Goal: Complete application form

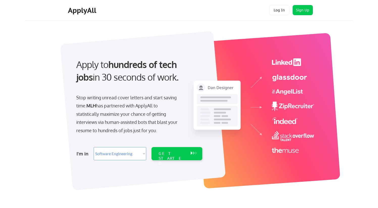
select select ""engineering""
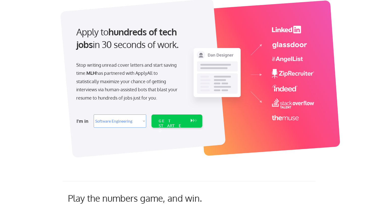
scroll to position [33, 0]
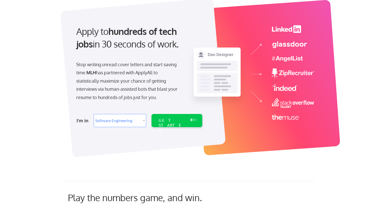
click at [135, 120] on select "Select Role Software Engineering Product Management Customer Success Sales UI/U…" at bounding box center [120, 120] width 53 height 13
click at [94, 114] on select "Select Role Software Engineering Product Management Customer Success Sales UI/U…" at bounding box center [120, 120] width 53 height 13
click at [132, 119] on select "Select Role Software Engineering Product Management Customer Success Sales UI/U…" at bounding box center [120, 120] width 53 height 13
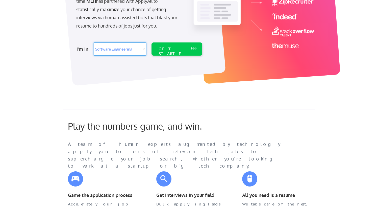
scroll to position [81, 0]
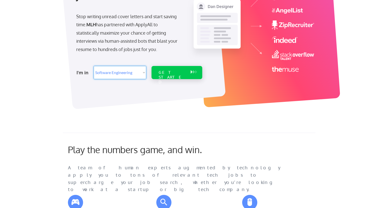
click at [187, 72] on div "GET STARTED" at bounding box center [172, 72] width 32 height 13
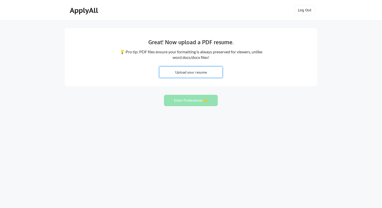
click at [202, 73] on input "file" at bounding box center [190, 72] width 63 height 11
type input "C:\fakepath\Resume-PE.pdf"
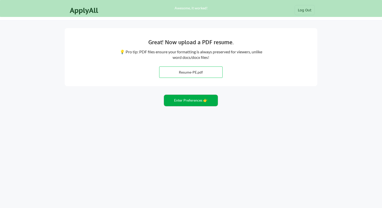
click at [203, 100] on button "Enter Preferences 👉" at bounding box center [191, 100] width 54 height 11
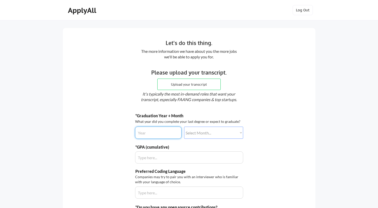
click at [165, 132] on input "input" at bounding box center [158, 133] width 47 height 12
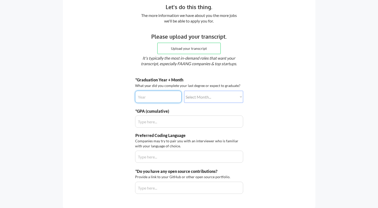
scroll to position [41, 0]
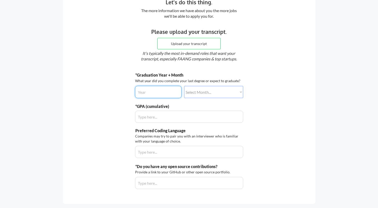
click at [161, 97] on input "input" at bounding box center [158, 92] width 47 height 12
click at [162, 92] on input "input" at bounding box center [158, 92] width 47 height 12
click at [152, 92] on input "input" at bounding box center [158, 92] width 47 height 12
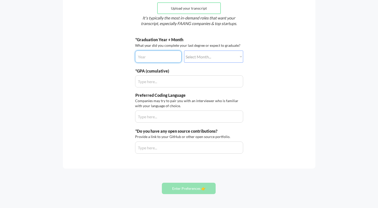
scroll to position [71, 0]
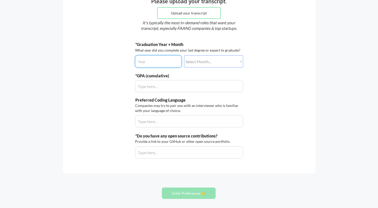
click at [163, 58] on input "input" at bounding box center [158, 61] width 47 height 12
type input "2026"
click at [213, 60] on select "Select Month... January February March April May June July August September Oct…" at bounding box center [213, 61] width 59 height 12
select select ""october""
click at [184, 55] on select "Select Month... January February March April May June July August September Oct…" at bounding box center [213, 61] width 59 height 12
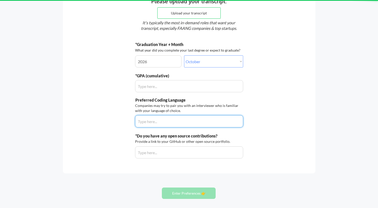
click at [174, 93] on div "*Graduation Year + Month What year did you complete your last degree or expect …" at bounding box center [189, 100] width 108 height 117
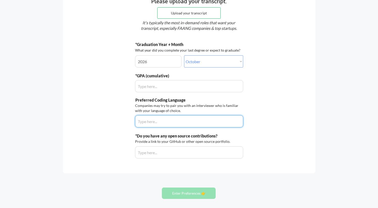
click at [176, 89] on input "input" at bounding box center [189, 86] width 108 height 12
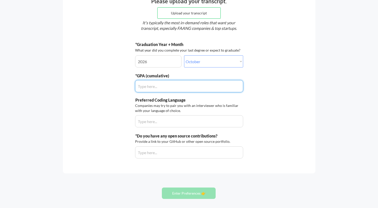
click at [176, 89] on input "input" at bounding box center [189, 86] width 108 height 12
type input "3.5"
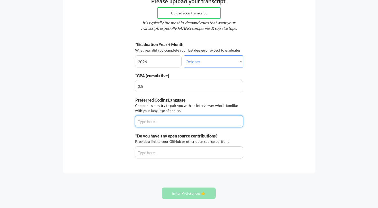
click at [166, 119] on input "input" at bounding box center [189, 121] width 108 height 12
click at [162, 120] on input "input" at bounding box center [189, 121] width 108 height 12
type input "Javascript"
type input "Python"
click at [164, 149] on input "input" at bounding box center [189, 152] width 108 height 12
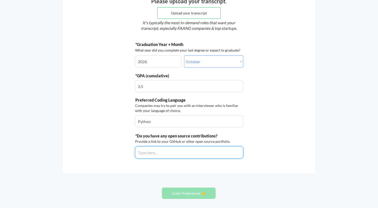
click at [234, 155] on input "input" at bounding box center [189, 152] width 108 height 12
paste input "https://github.com/marcelaobeso/portfolio-site"
type input "https://github.com/marcelaobeso/portfolio-site"
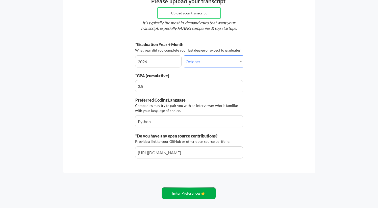
click at [203, 192] on button "Enter Preferences 👉" at bounding box center [189, 193] width 54 height 11
click at [194, 193] on button "Enter Preferences 👉" at bounding box center [189, 193] width 54 height 11
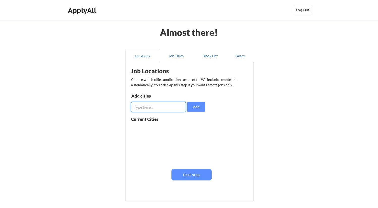
click at [162, 109] on input "input" at bounding box center [158, 107] width 55 height 10
click at [163, 106] on input "input" at bounding box center [158, 107] width 55 height 10
type input "[GEOGRAPHIC_DATA]"
click at [168, 107] on input "input" at bounding box center [158, 107] width 55 height 10
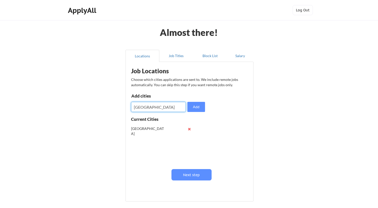
type input "[GEOGRAPHIC_DATA]"
click at [199, 105] on button "Add" at bounding box center [197, 107] width 18 height 10
click at [168, 108] on input "input" at bounding box center [158, 107] width 55 height 10
type input "[GEOGRAPHIC_DATA]"
click at [194, 110] on button "Add" at bounding box center [197, 107] width 18 height 10
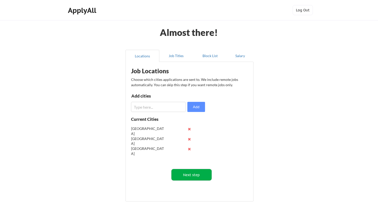
click at [192, 176] on button "Next step" at bounding box center [192, 174] width 40 height 11
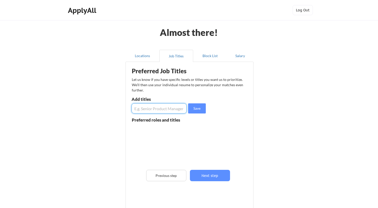
click at [159, 105] on input "input" at bounding box center [159, 108] width 55 height 10
type input "Production Engineer"
click at [196, 108] on button "Save" at bounding box center [197, 108] width 18 height 10
click at [171, 108] on input "input" at bounding box center [159, 108] width 55 height 10
type input "Fullstack developer"
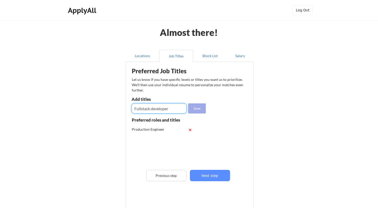
click at [200, 107] on button "Save" at bounding box center [197, 108] width 18 height 10
click at [212, 55] on button "Block List" at bounding box center [210, 56] width 34 height 12
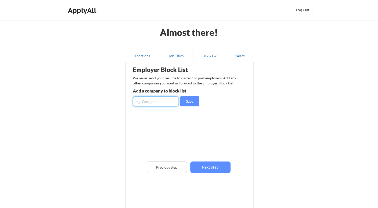
click at [162, 102] on input "input" at bounding box center [156, 101] width 46 height 10
click at [240, 56] on button "Salary" at bounding box center [240, 56] width 27 height 12
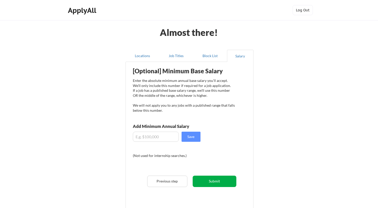
click at [217, 180] on button "Submit" at bounding box center [215, 181] width 44 height 11
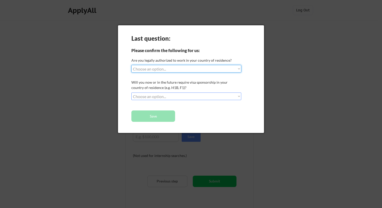
click at [191, 67] on select "Choose an option... Yes, I am a US Citizen Yes, I am a Canadian Citizen Yes, I …" at bounding box center [186, 69] width 110 height 8
click at [194, 66] on select "Choose an option... Yes, I am a US Citizen Yes, I am a Canadian Citizen Yes, I …" at bounding box center [186, 69] width 110 height 8
select select ""yes__i_am_an_other_permanent_resident""
click at [131, 65] on select "Choose an option... Yes, I am a US Citizen Yes, I am a Canadian Citizen Yes, I …" at bounding box center [186, 69] width 110 height 8
click at [174, 98] on select "Choose an option... No, I will not need sponsorship Yes, I will need sponsorship" at bounding box center [186, 97] width 110 height 8
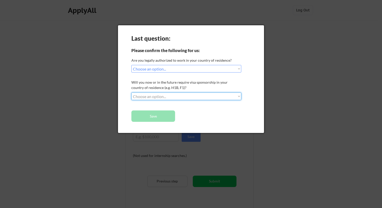
select select ""no__i_will_not_need_sponsorship""
click at [131, 93] on select "Choose an option... No, I will not need sponsorship Yes, I will need sponsorship" at bounding box center [186, 97] width 110 height 8
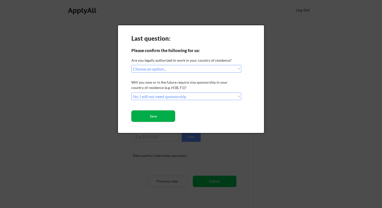
click at [164, 118] on button "Save" at bounding box center [153, 115] width 44 height 11
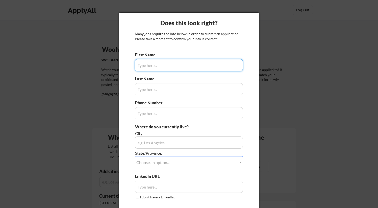
click at [183, 67] on input "input" at bounding box center [189, 65] width 108 height 12
type input "[PERSON_NAME]"
type input "[PHONE_NUMBER]"
click at [183, 67] on input "input" at bounding box center [189, 65] width 108 height 12
type input "Ennistymon. [GEOGRAPHIC_DATA], [GEOGRAPHIC_DATA]"
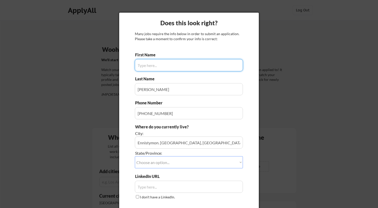
click at [183, 67] on input "input" at bounding box center [189, 65] width 108 height 12
type input "[PERSON_NAME]"
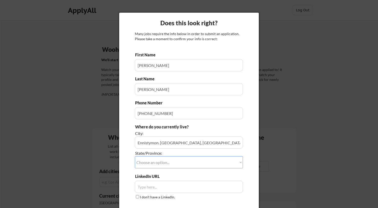
click at [180, 80] on div "Last Name" at bounding box center [189, 85] width 108 height 19
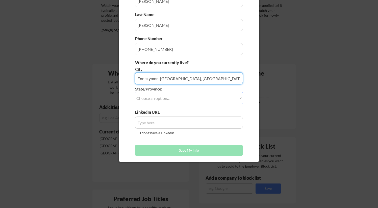
scroll to position [65, 0]
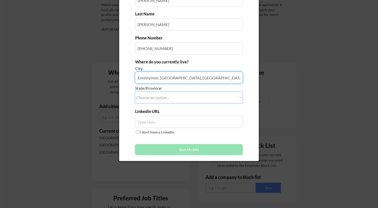
click at [179, 83] on input "input" at bounding box center [189, 78] width 108 height 12
click at [193, 94] on select "Choose an option... Other/Not Applicable [US_STATE] [US_STATE] [GEOGRAPHIC_DATA…" at bounding box center [189, 97] width 108 height 12
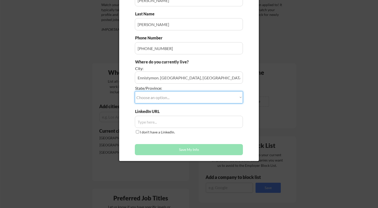
click at [198, 98] on select "Choose an option... Other/Not Applicable [US_STATE] [US_STATE] [GEOGRAPHIC_DATA…" at bounding box center [189, 97] width 108 height 12
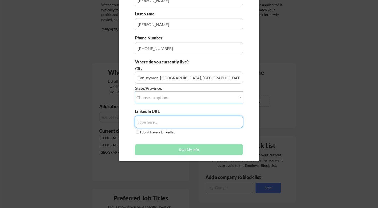
click at [205, 122] on input "input" at bounding box center [189, 122] width 108 height 12
click at [164, 119] on input "input" at bounding box center [189, 122] width 108 height 12
paste input "[URL][DOMAIN_NAME][PERSON_NAME]"
type input "https://www.linkedin.com/in/marcela-obeso/"
click at [137, 131] on input "I don't have a LinkedIn." at bounding box center [137, 131] width 3 height 3
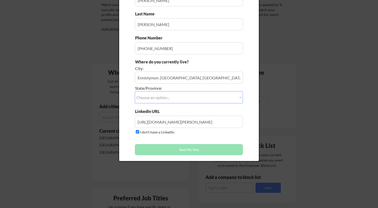
click at [137, 131] on input "I don't have a LinkedIn." at bounding box center [137, 131] width 3 height 3
checkbox input "false"
click at [188, 140] on div "First Name Last Name Phone Number Where do you currently live? City: State/Prov…" at bounding box center [189, 72] width 108 height 171
click at [193, 148] on button "Save My Info" at bounding box center [189, 149] width 108 height 11
click at [178, 98] on select "Choose an option... Other/Not Applicable Alabama Alaska Alberta Arizona Arkansa…" at bounding box center [189, 97] width 108 height 12
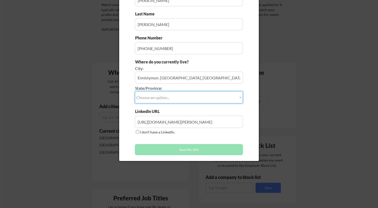
select select ""Other/Not Applicable""
click at [135, 91] on select "Choose an option... Other/Not Applicable Alabama Alaska Alberta Arizona Arkansa…" at bounding box center [189, 97] width 108 height 12
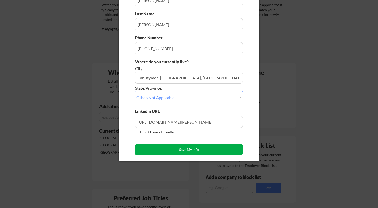
click at [185, 149] on button "Save My Info" at bounding box center [189, 149] width 108 height 11
type input "Ennistymon. Clare, Ireland, Other/Not Applicable"
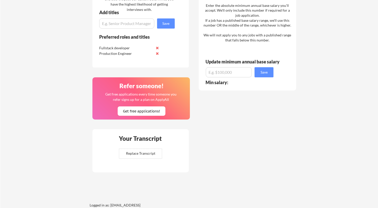
scroll to position [374, 0]
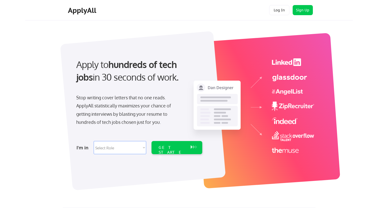
select select ""engineering""
